Goal: Task Accomplishment & Management: Manage account settings

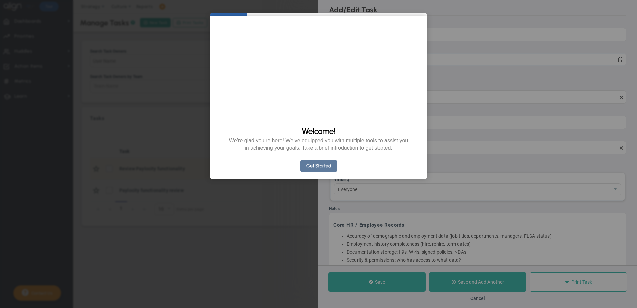
click at [315, 172] on link "Get Started" at bounding box center [318, 166] width 37 height 12
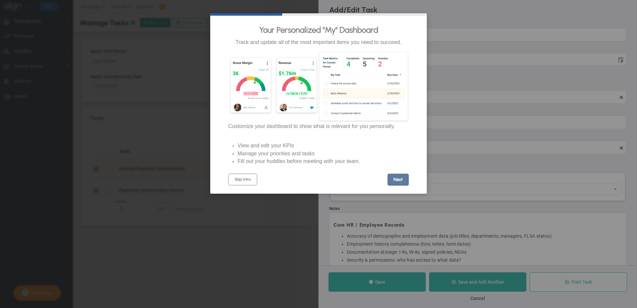
click at [403, 185] on link "Next" at bounding box center [397, 180] width 21 height 12
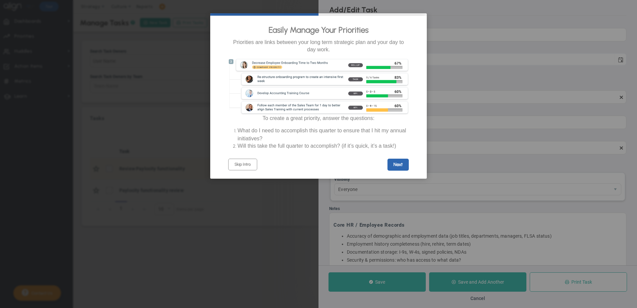
click appcues "Easily Manage Your Priorities Priorities are links between your long term strat…"
click at [393, 164] on div "Next" at bounding box center [363, 162] width 90 height 15
click at [397, 171] on link "Next" at bounding box center [397, 165] width 21 height 12
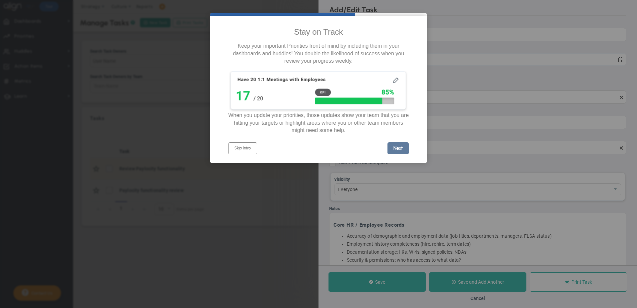
click at [394, 154] on link "Next" at bounding box center [397, 148] width 21 height 12
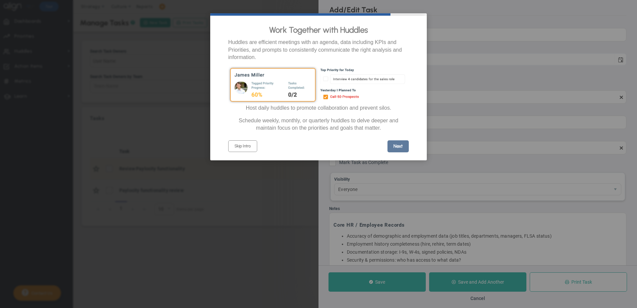
click at [396, 152] on link "Next" at bounding box center [397, 146] width 21 height 12
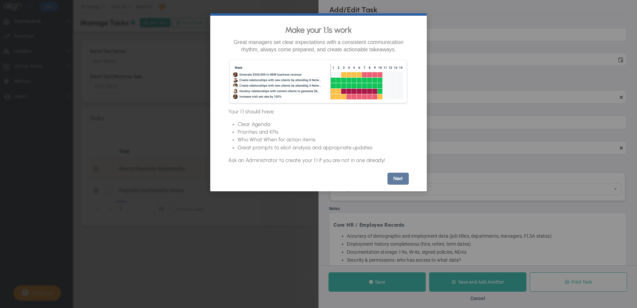
click at [402, 185] on link "Next" at bounding box center [397, 179] width 21 height 12
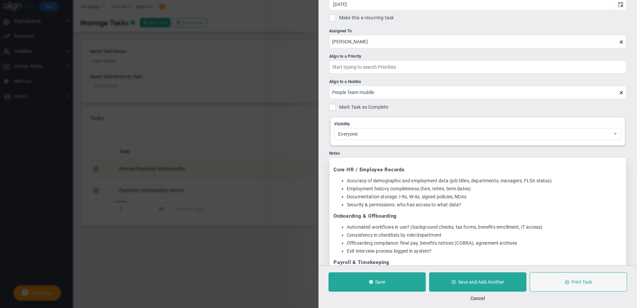
scroll to position [67, 0]
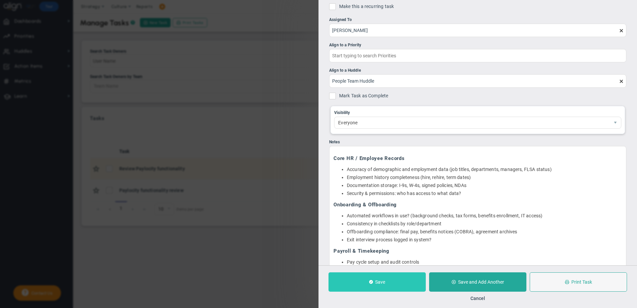
click at [384, 286] on button "Save" at bounding box center [376, 281] width 97 height 19
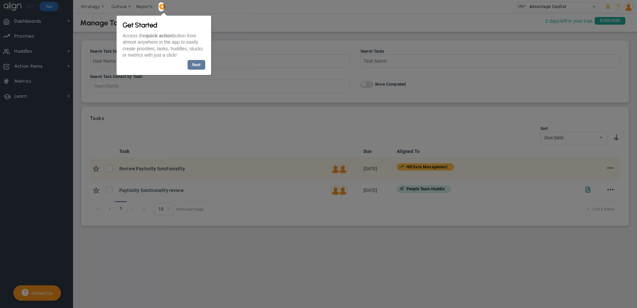
click at [201, 64] on link "Next" at bounding box center [196, 65] width 18 height 10
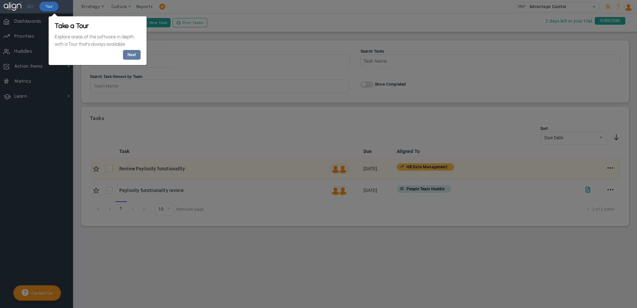
click at [137, 51] on link "Next" at bounding box center [132, 55] width 18 height 10
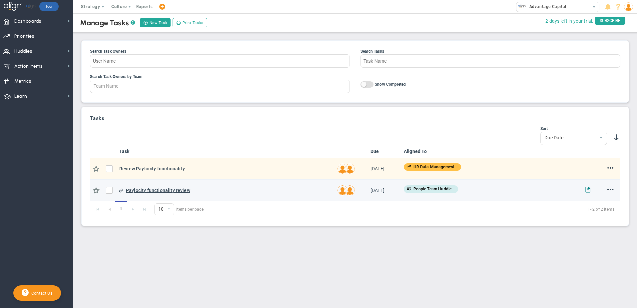
click at [147, 192] on div "Paylocity functionality review" at bounding box center [229, 190] width 206 height 7
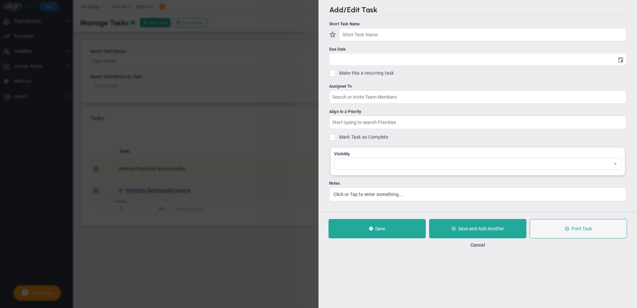
type input "Paylocity functionality review"
type input "[DATE]"
type input "[PERSON_NAME]"
type input "People Team Huddle"
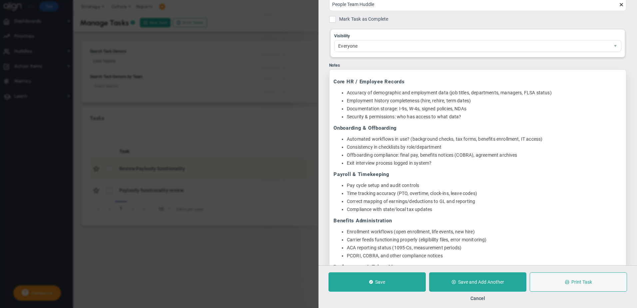
scroll to position [200, 0]
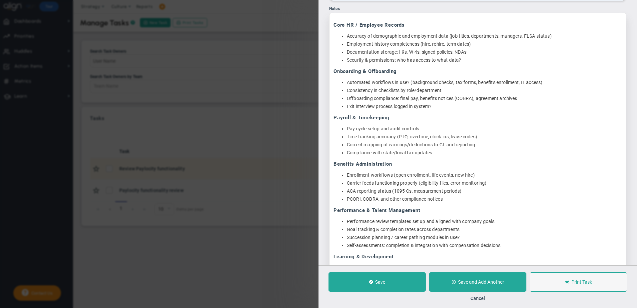
click at [378, 148] on ul "Correct mapping of earnings/deductions to GL and reporting Compliance with stat…" at bounding box center [477, 149] width 288 height 14
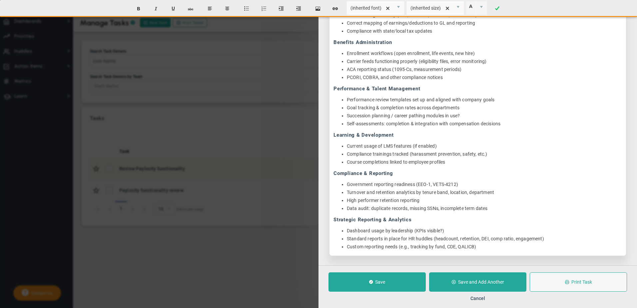
scroll to position [323, 0]
click at [283, 153] on div "Add/Edit Task Short Task Name Paylocity functionality review Due Date [DATE] Ma…" at bounding box center [318, 154] width 637 height 308
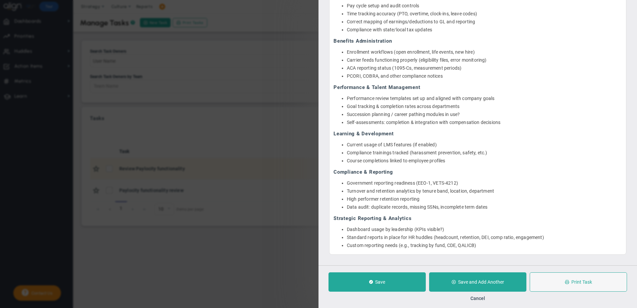
click at [277, 141] on div "Add/Edit Task Short Task Name Paylocity functionality review Due Date [DATE] Ma…" at bounding box center [318, 154] width 637 height 308
click at [389, 286] on button "Save" at bounding box center [376, 281] width 97 height 19
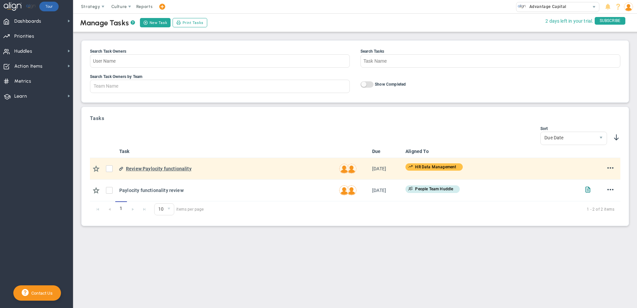
click at [158, 171] on div "Review Paylocity functionality" at bounding box center [229, 168] width 207 height 7
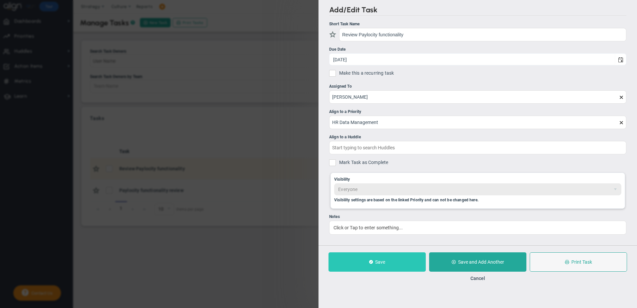
click at [375, 262] on span "Save" at bounding box center [380, 261] width 10 height 5
